Goal: Transaction & Acquisition: Purchase product/service

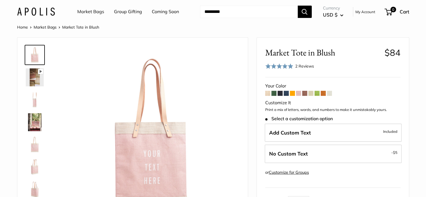
click at [52, 28] on link "Market Bags" at bounding box center [45, 27] width 23 height 5
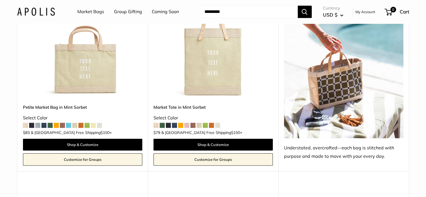
click at [0, 0] on img at bounding box center [0, 0] width 0 height 0
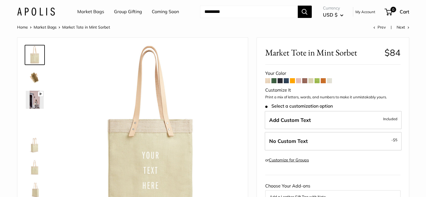
click at [298, 81] on span at bounding box center [298, 80] width 5 height 5
